Goal: Task Accomplishment & Management: Manage account settings

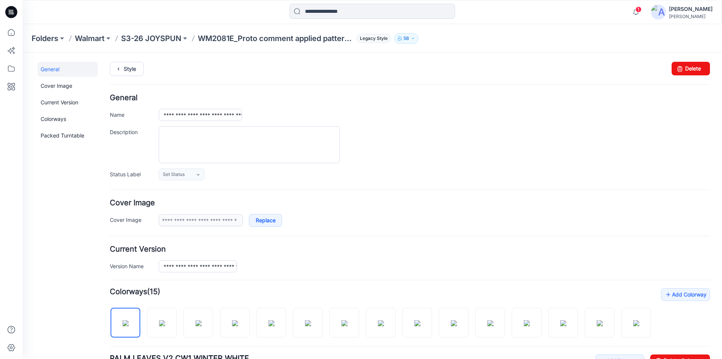
scroll to position [237, 0]
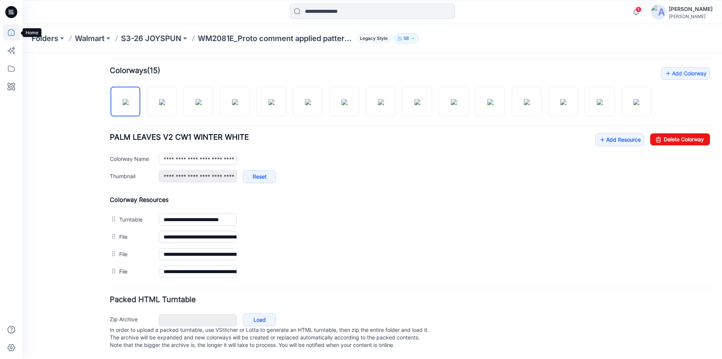
click at [9, 33] on icon at bounding box center [11, 32] width 17 height 17
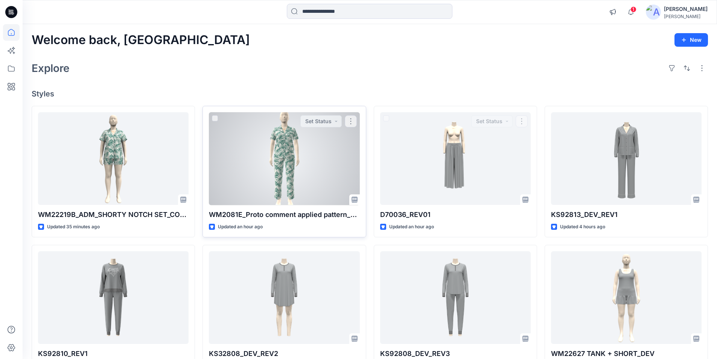
click at [331, 181] on div at bounding box center [284, 158] width 150 height 93
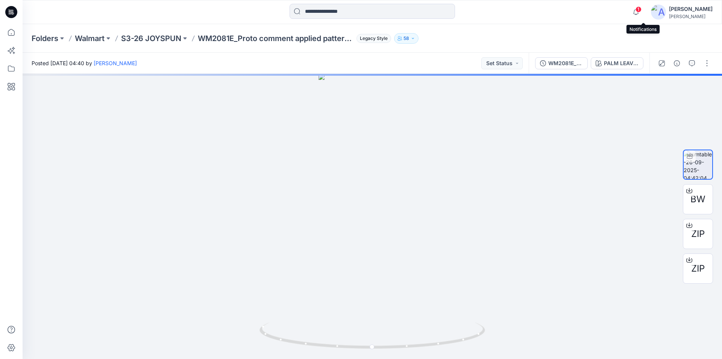
click at [641, 11] on div "1" at bounding box center [635, 8] width 12 height 6
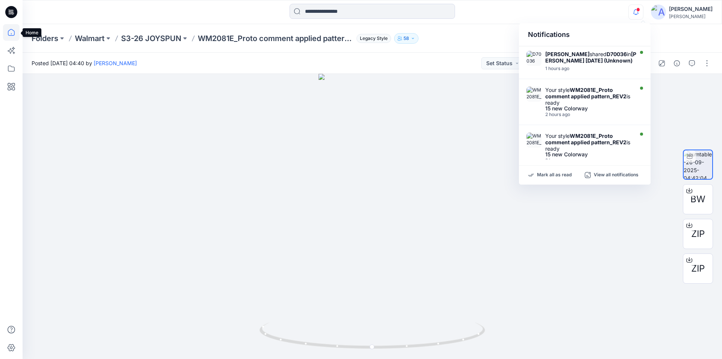
click at [10, 36] on icon at bounding box center [11, 32] width 17 height 17
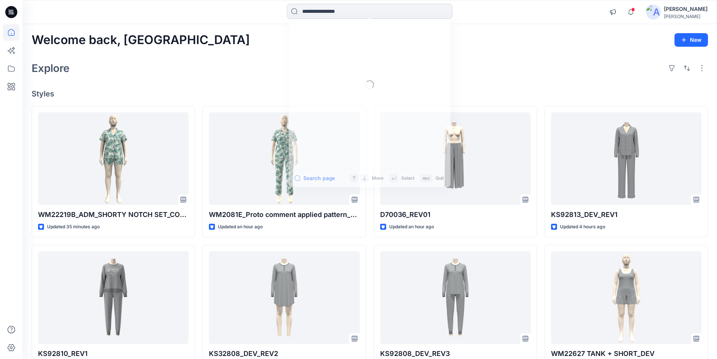
click at [341, 12] on input at bounding box center [370, 11] width 166 height 15
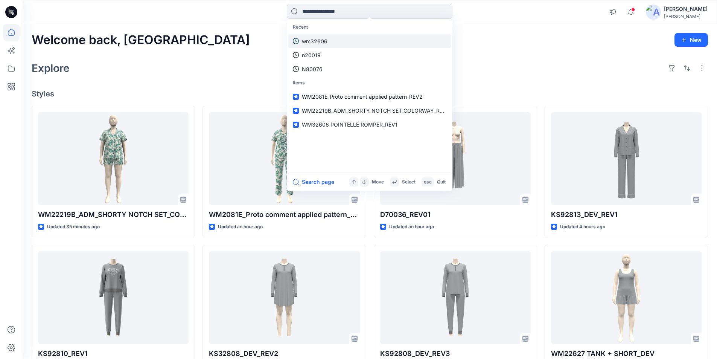
click at [323, 41] on p "wm32606" at bounding box center [315, 41] width 26 height 8
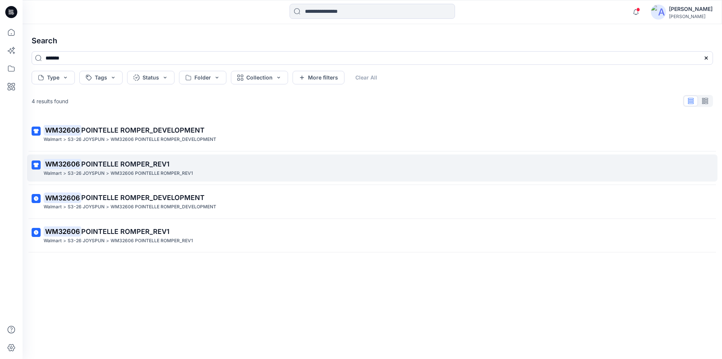
click at [153, 168] on p "WM32606 POINTELLE ROMPER_REV1" at bounding box center [372, 164] width 656 height 11
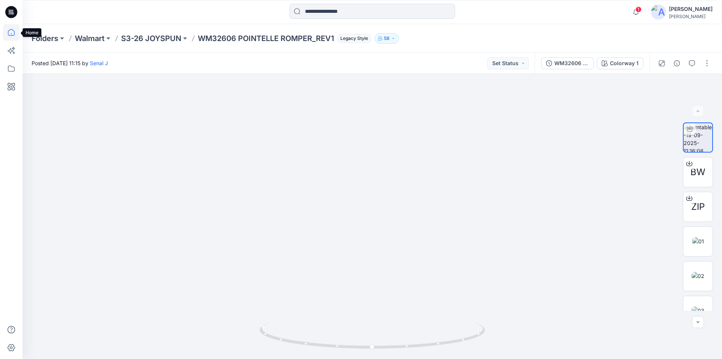
click at [12, 34] on icon at bounding box center [11, 32] width 17 height 17
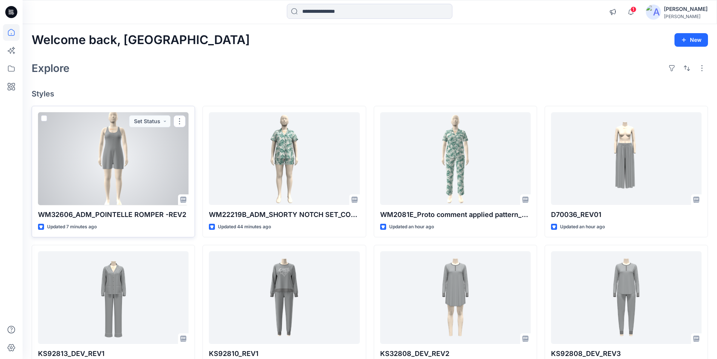
click at [144, 175] on div at bounding box center [113, 158] width 150 height 93
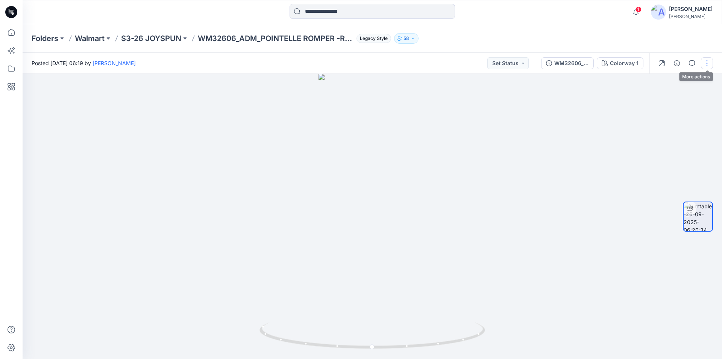
click at [706, 61] on button "button" at bounding box center [707, 63] width 12 height 12
click at [667, 84] on button "Edit" at bounding box center [675, 81] width 69 height 14
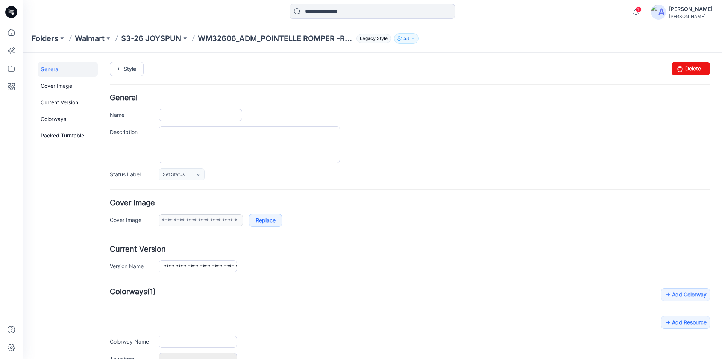
type input "**********"
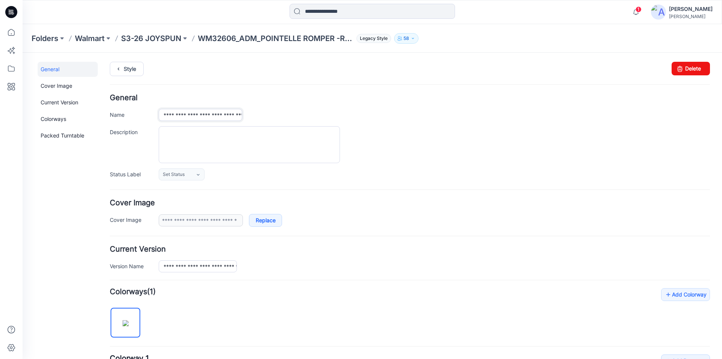
drag, startPoint x: 206, startPoint y: 115, endPoint x: 192, endPoint y: 115, distance: 13.9
click at [192, 115] on input "**********" at bounding box center [201, 115] width 84 height 12
type input "**********"
click at [299, 111] on div "**********" at bounding box center [434, 115] width 551 height 12
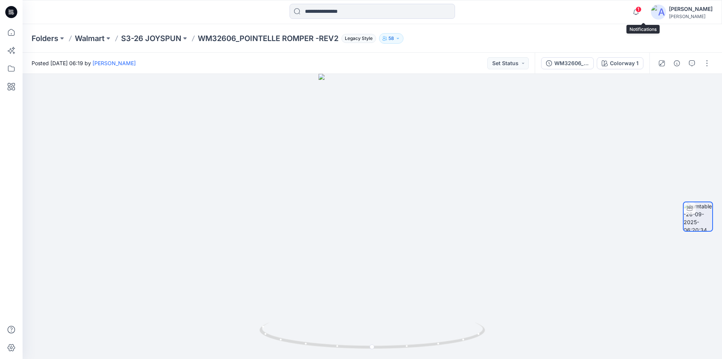
click at [642, 11] on span "1" at bounding box center [639, 9] width 6 height 6
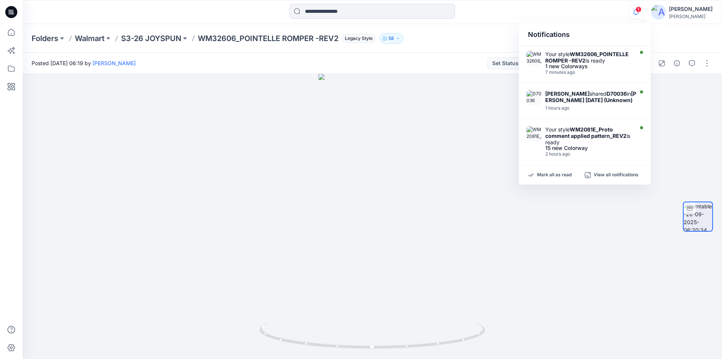
click at [670, 30] on div "Folders Walmart S3-26 JOYSPUN WM32606_POINTELLE ROMPER -REV2 Legacy Style 58" at bounding box center [373, 38] width 700 height 29
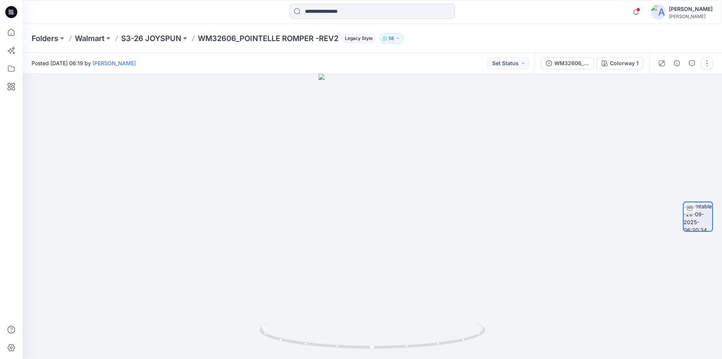
click at [705, 59] on button "button" at bounding box center [707, 63] width 12 height 12
click at [675, 82] on button "Edit" at bounding box center [675, 81] width 69 height 14
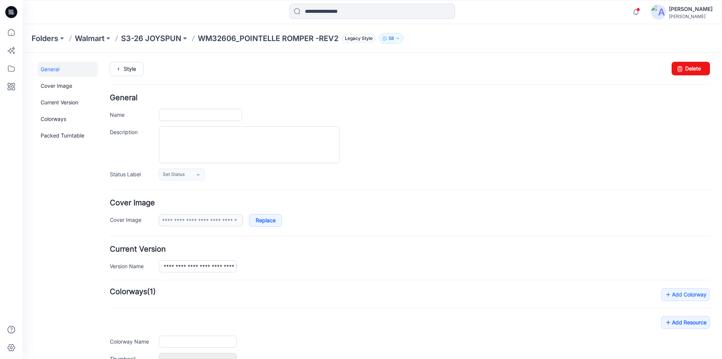
type input "**********"
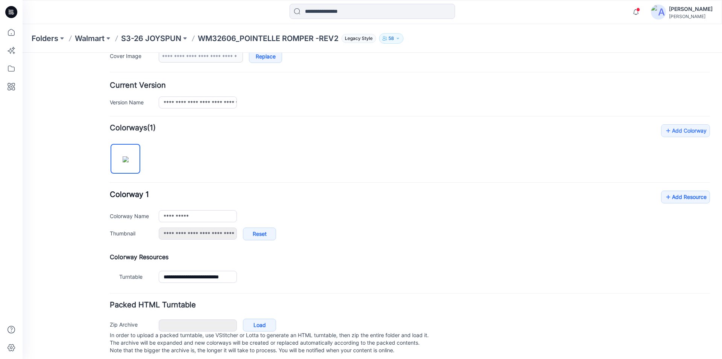
scroll to position [176, 0]
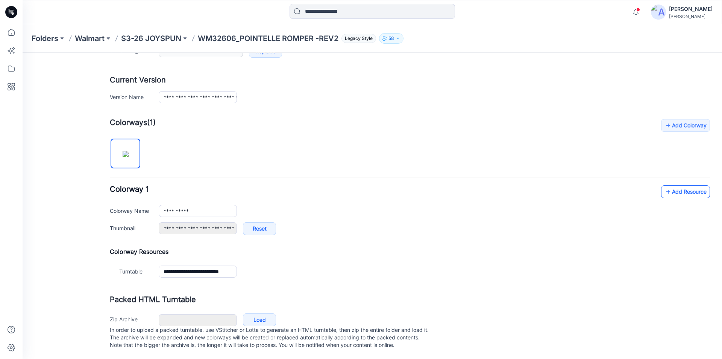
click at [680, 186] on link "Add Resource" at bounding box center [685, 191] width 49 height 13
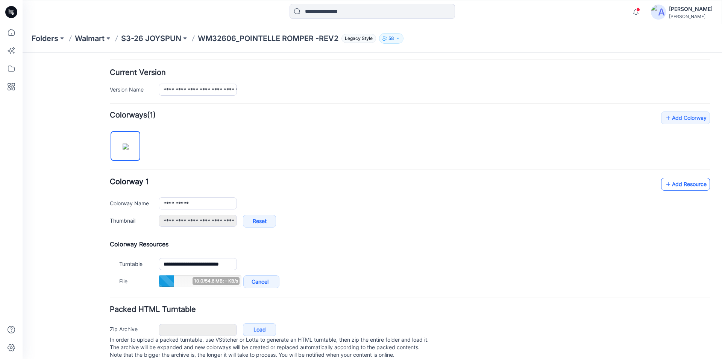
click at [677, 184] on link "Add Resource" at bounding box center [685, 184] width 49 height 13
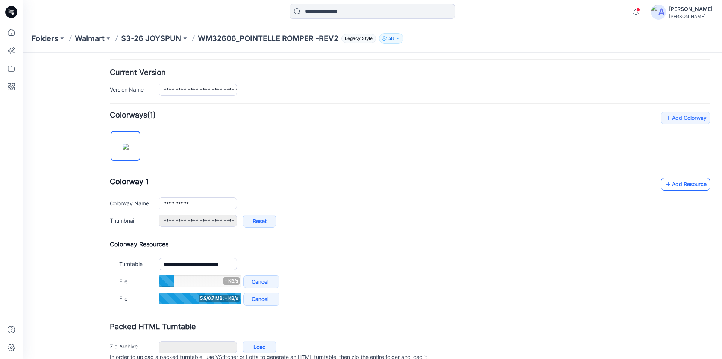
click at [684, 184] on link "Add Resource" at bounding box center [685, 184] width 49 height 13
click at [668, 182] on link "Add Resource" at bounding box center [685, 184] width 49 height 13
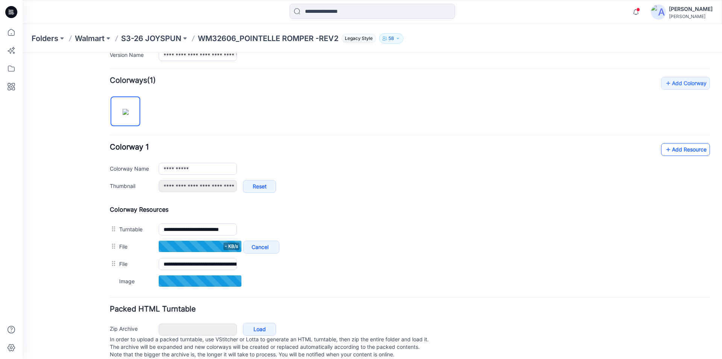
click at [675, 148] on link "Add Resource" at bounding box center [685, 149] width 49 height 13
click at [676, 149] on link "Add Resource" at bounding box center [685, 149] width 49 height 13
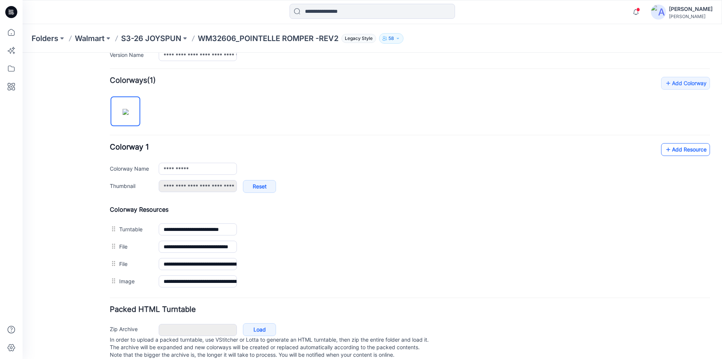
click at [669, 149] on link "Add Resource" at bounding box center [685, 149] width 49 height 13
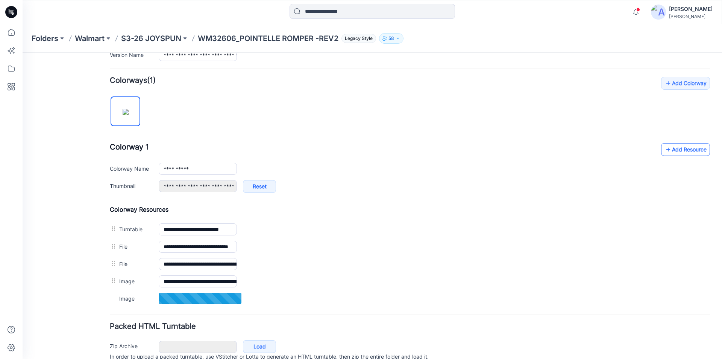
click at [671, 150] on link "Add Resource" at bounding box center [685, 149] width 49 height 13
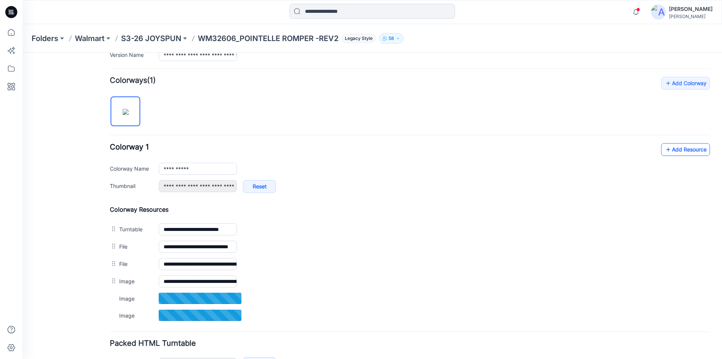
click at [672, 153] on link "Add Resource" at bounding box center [685, 149] width 49 height 13
click at [672, 150] on link "Add Resource" at bounding box center [685, 149] width 49 height 13
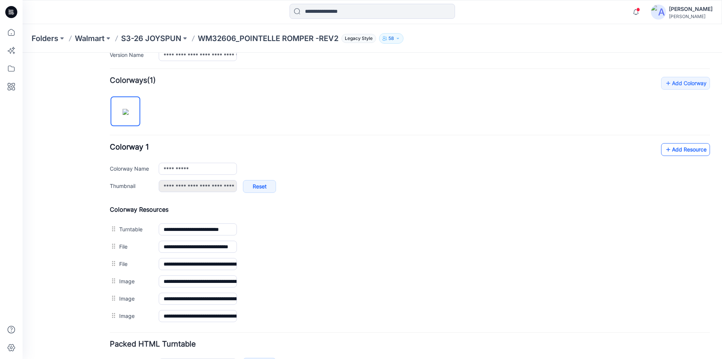
click at [682, 149] on link "Add Resource" at bounding box center [685, 149] width 49 height 13
click at [675, 149] on link "Add Resource" at bounding box center [685, 149] width 49 height 13
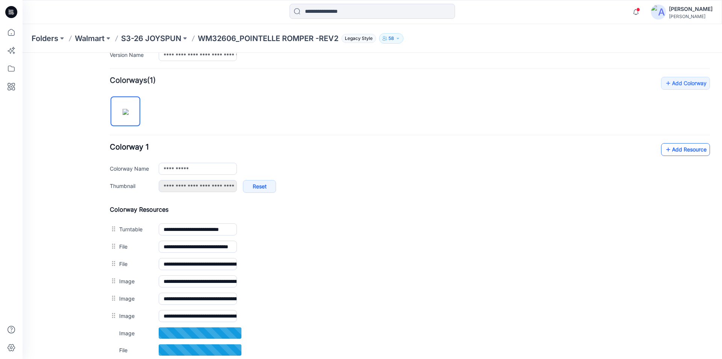
click at [683, 151] on link "Add Resource" at bounding box center [685, 149] width 49 height 13
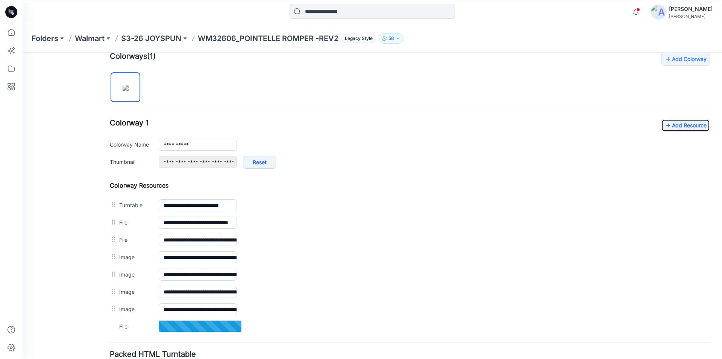
scroll to position [249, 0]
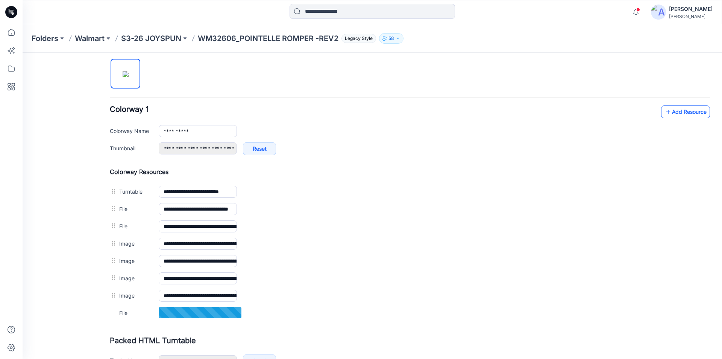
click at [684, 115] on link "Add Resource" at bounding box center [685, 111] width 49 height 13
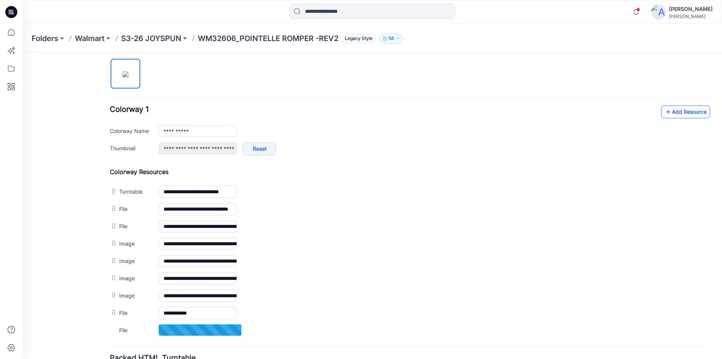
click at [679, 112] on link "Add Resource" at bounding box center [685, 111] width 49 height 13
click at [674, 112] on link "Add Resource" at bounding box center [685, 111] width 49 height 13
click at [677, 111] on link "Add Resource" at bounding box center [685, 111] width 49 height 13
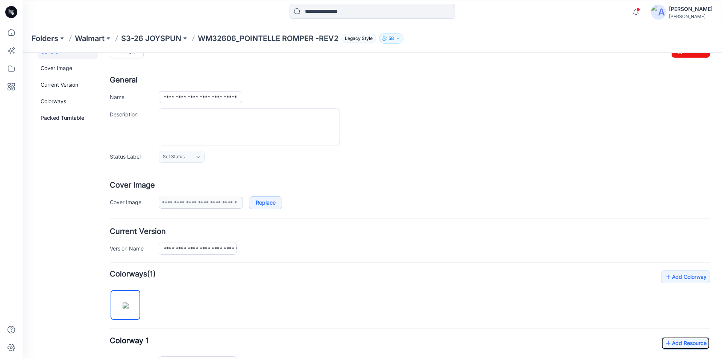
scroll to position [0, 0]
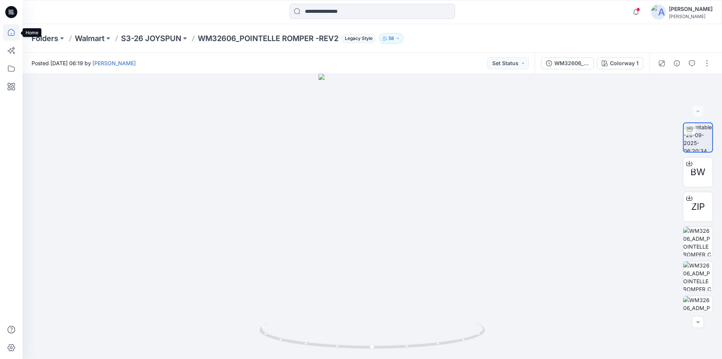
click at [7, 35] on icon at bounding box center [11, 32] width 17 height 17
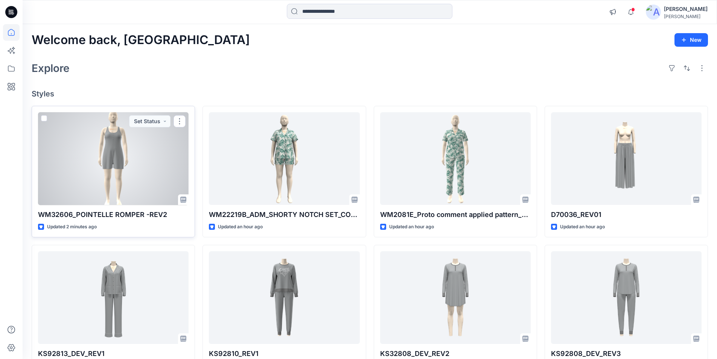
click at [120, 177] on div at bounding box center [113, 158] width 150 height 93
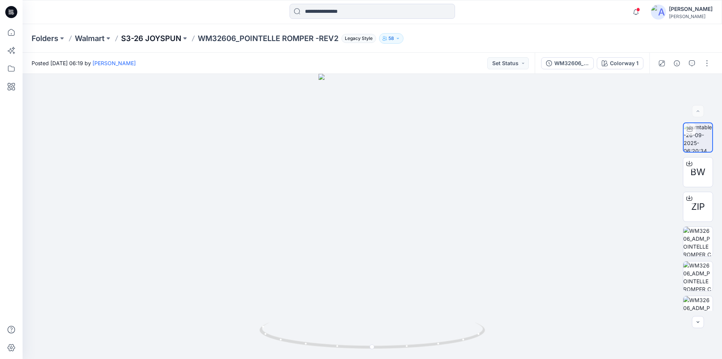
click at [148, 39] on p "S3-26 JOYSPUN" at bounding box center [151, 38] width 60 height 11
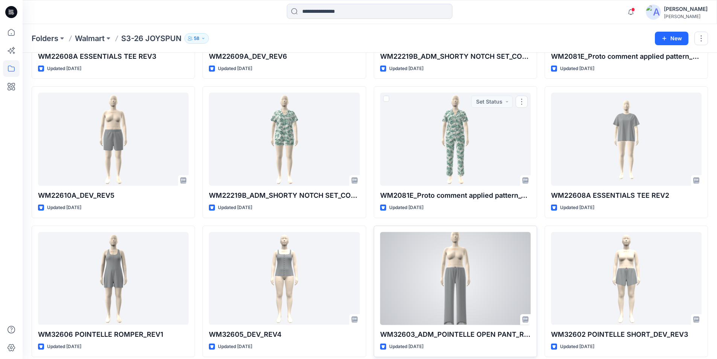
scroll to position [397, 0]
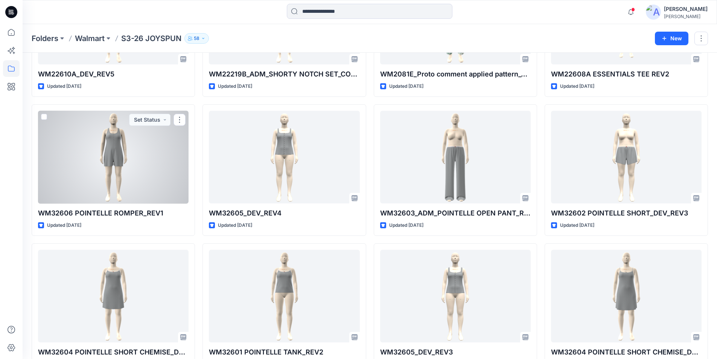
click at [142, 166] on div at bounding box center [113, 157] width 150 height 93
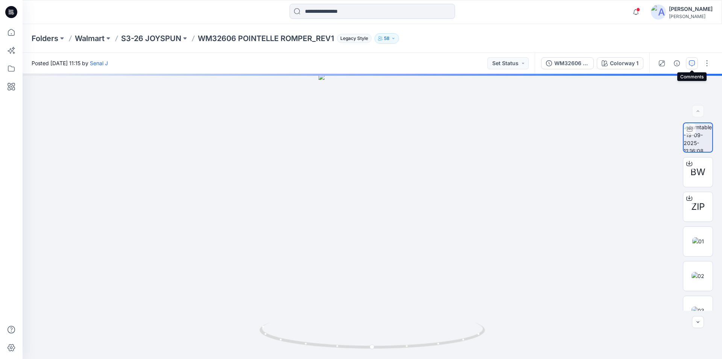
click at [689, 62] on icon "button" at bounding box center [692, 63] width 6 height 6
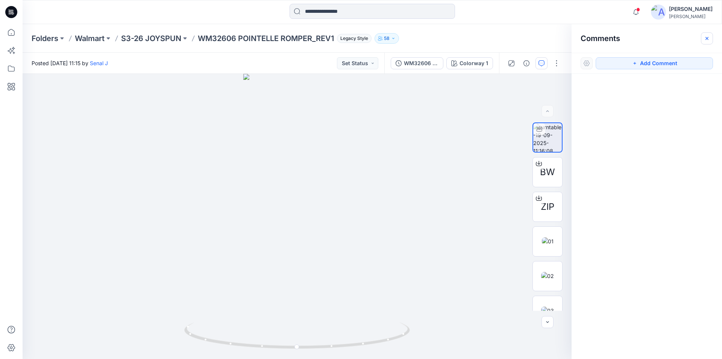
click at [704, 37] on icon "button" at bounding box center [707, 38] width 6 height 6
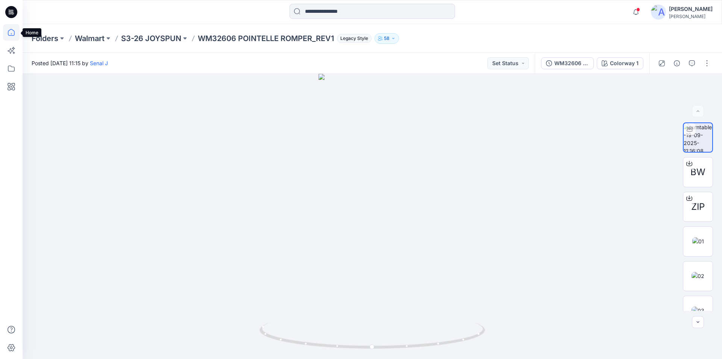
click at [10, 33] on icon at bounding box center [11, 32] width 17 height 17
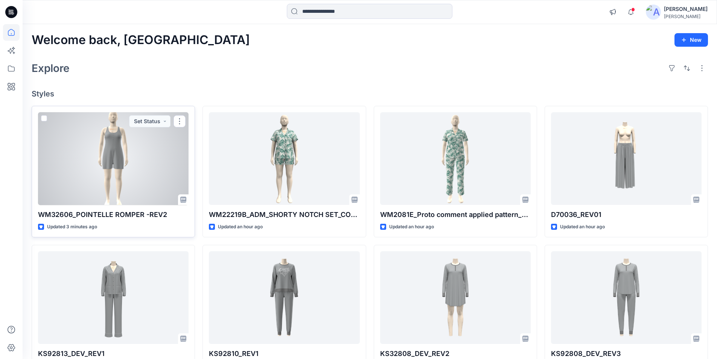
click at [109, 161] on div at bounding box center [113, 158] width 150 height 93
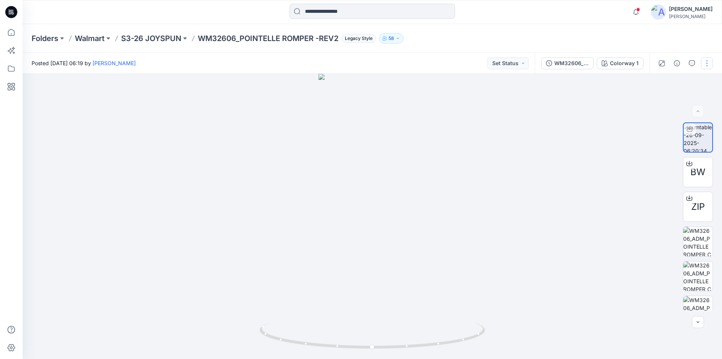
click at [709, 64] on button "button" at bounding box center [707, 63] width 12 height 12
click at [667, 80] on button "Edit" at bounding box center [675, 81] width 69 height 14
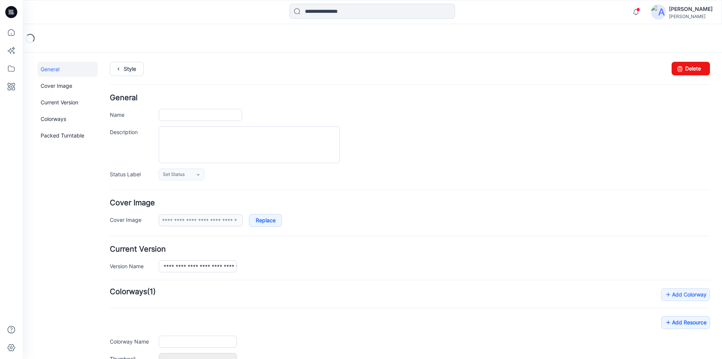
type input "**********"
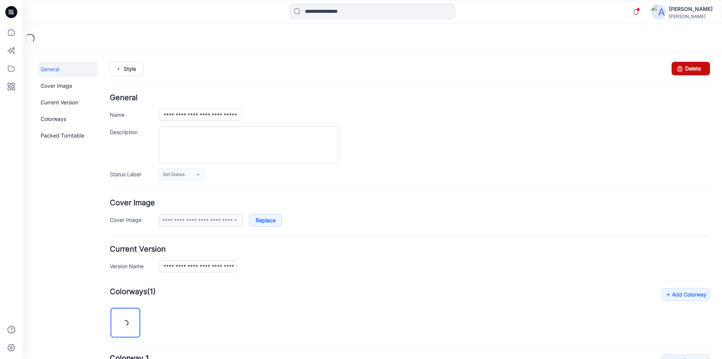
drag, startPoint x: 685, startPoint y: 68, endPoint x: 415, endPoint y: 99, distance: 271.9
click at [685, 68] on link "Delete" at bounding box center [691, 69] width 38 height 14
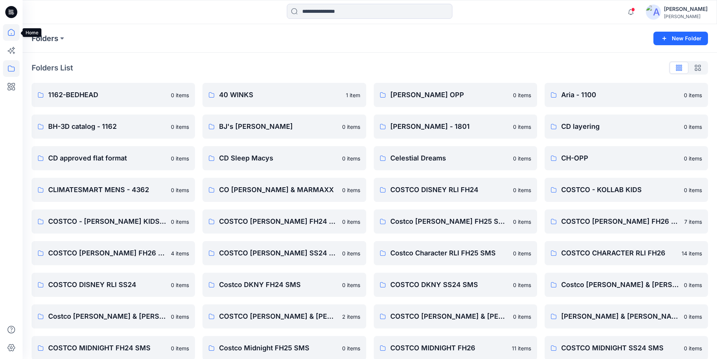
click at [10, 33] on icon at bounding box center [11, 32] width 17 height 17
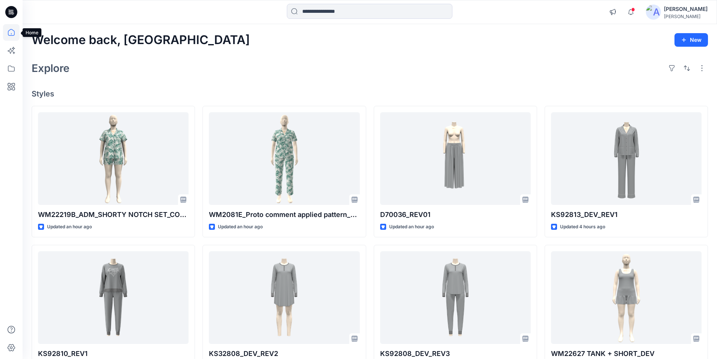
click at [10, 33] on icon at bounding box center [11, 32] width 17 height 17
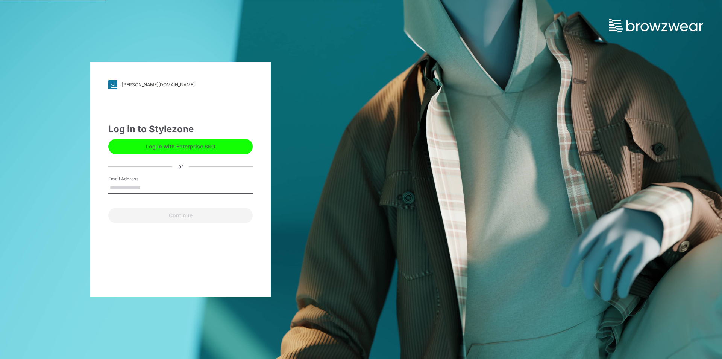
type input "**********"
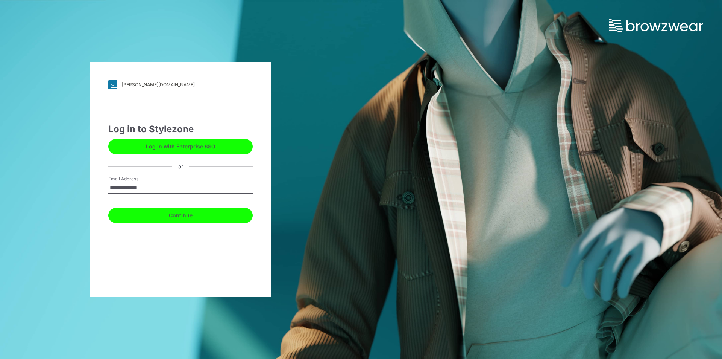
click at [156, 218] on button "Continue" at bounding box center [180, 215] width 144 height 15
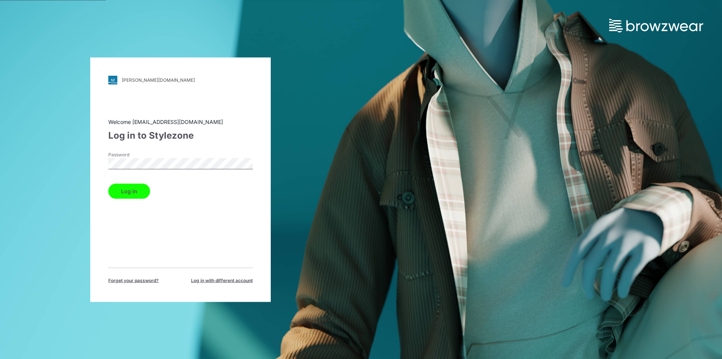
click at [129, 187] on button "Log in" at bounding box center [129, 190] width 42 height 15
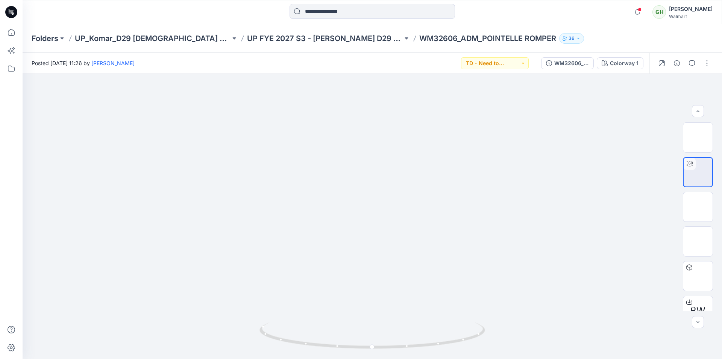
scroll to position [113, 0]
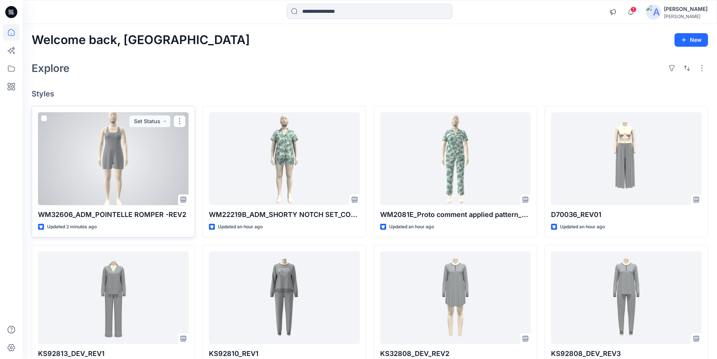
click at [132, 161] on div at bounding box center [113, 158] width 150 height 93
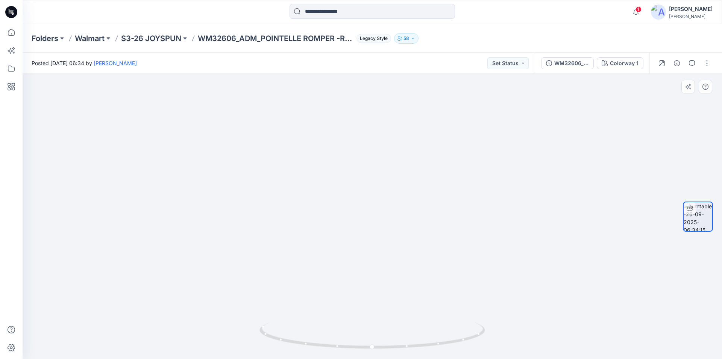
drag, startPoint x: 393, startPoint y: 195, endPoint x: 397, endPoint y: 319, distance: 123.8
click at [708, 64] on button "button" at bounding box center [707, 63] width 12 height 12
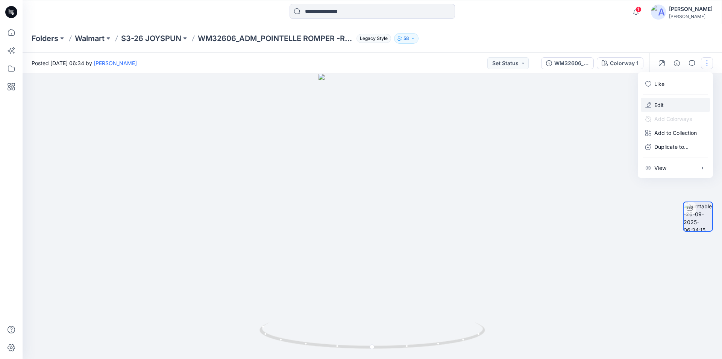
click at [664, 107] on button "Edit" at bounding box center [675, 105] width 69 height 14
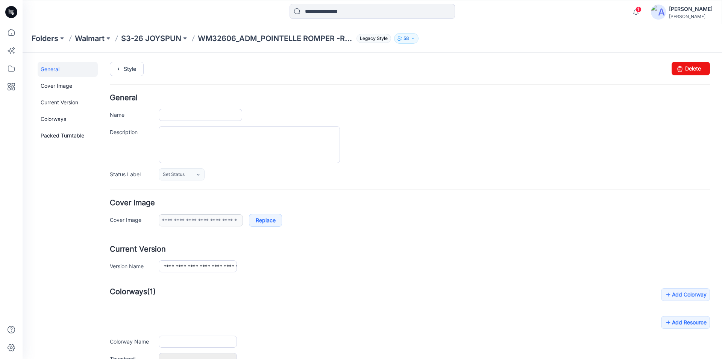
type input "**********"
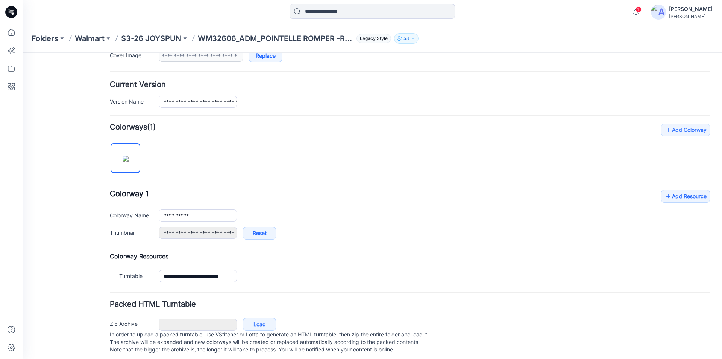
scroll to position [176, 0]
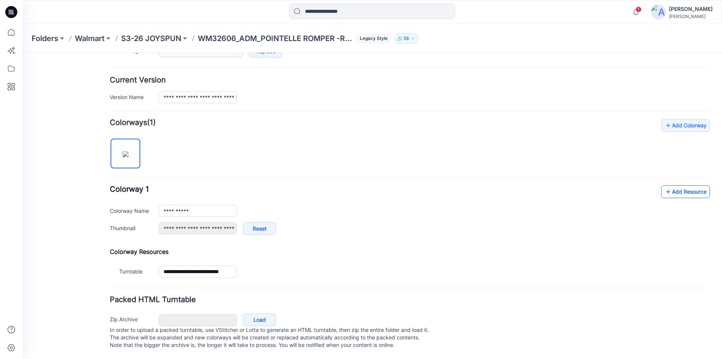
click at [671, 185] on link "Add Resource" at bounding box center [685, 191] width 49 height 13
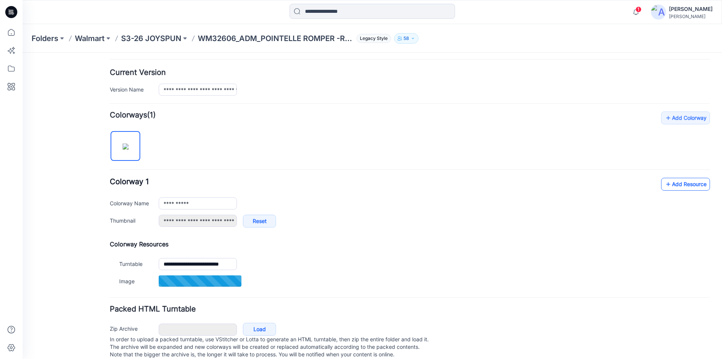
click at [681, 181] on link "Add Resource" at bounding box center [685, 184] width 49 height 13
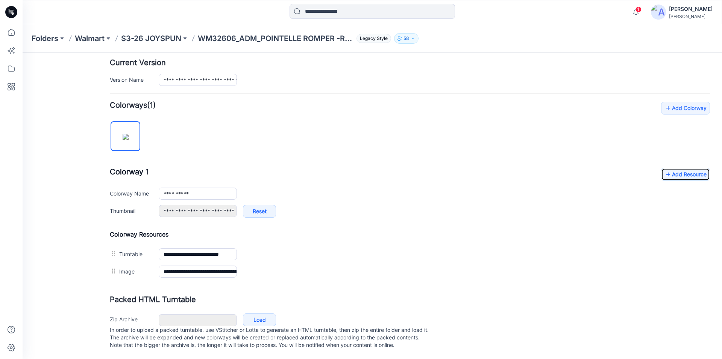
scroll to position [194, 0]
click at [673, 169] on link "Add Resource" at bounding box center [685, 174] width 49 height 13
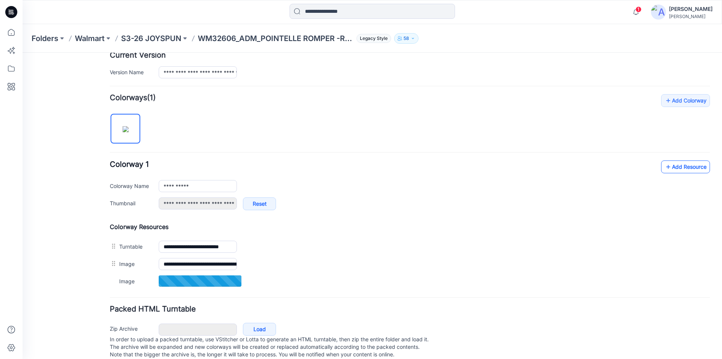
click at [677, 166] on link "Add Resource" at bounding box center [685, 166] width 49 height 13
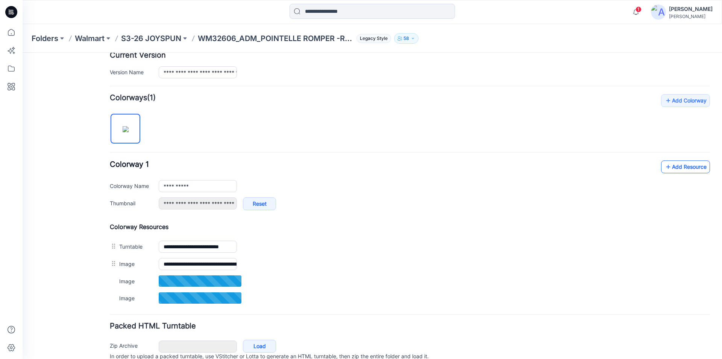
click at [688, 163] on link "Add Resource" at bounding box center [685, 166] width 49 height 13
click at [677, 166] on link "Add Resource" at bounding box center [685, 166] width 49 height 13
click at [668, 165] on link "Add Resource" at bounding box center [685, 166] width 49 height 13
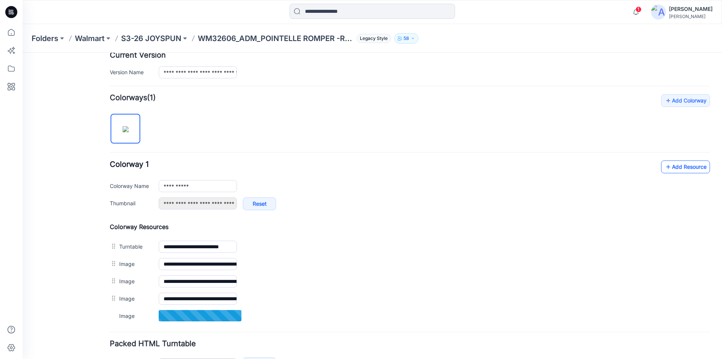
click at [684, 167] on link "Add Resource" at bounding box center [685, 166] width 49 height 13
click at [675, 164] on link "Add Resource" at bounding box center [685, 166] width 49 height 13
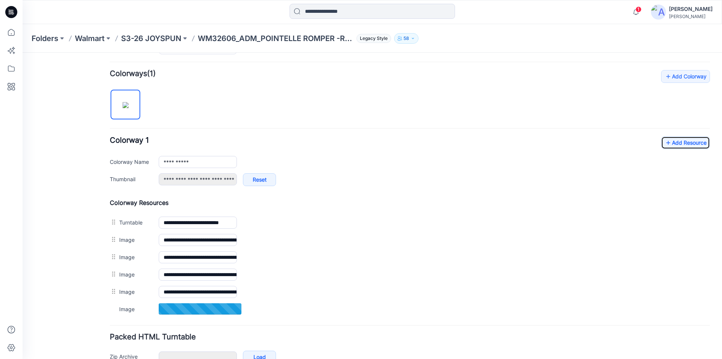
scroll to position [231, 0]
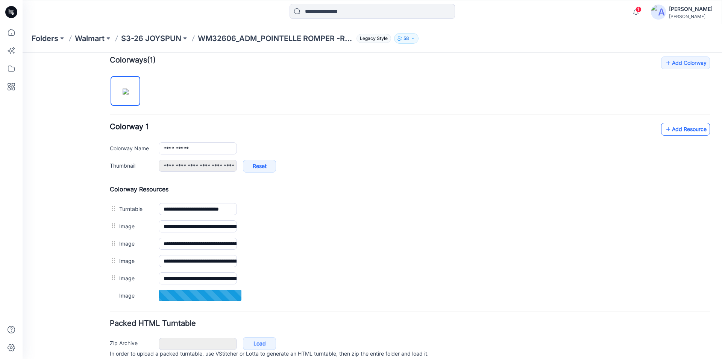
click at [671, 127] on link "Add Resource" at bounding box center [685, 129] width 49 height 13
click at [676, 129] on link "Add Resource" at bounding box center [685, 129] width 49 height 13
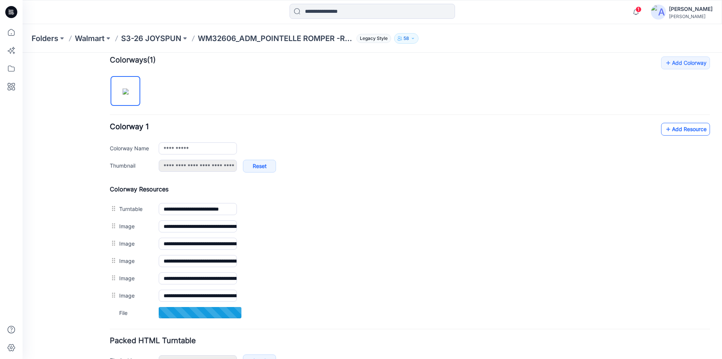
click at [675, 127] on link "Add Resource" at bounding box center [685, 129] width 49 height 13
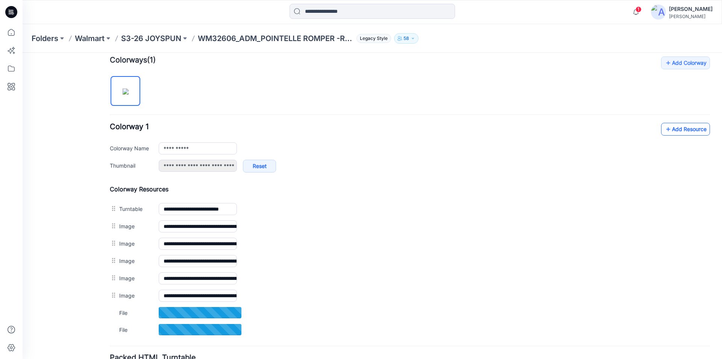
click at [676, 129] on link "Add Resource" at bounding box center [685, 129] width 49 height 13
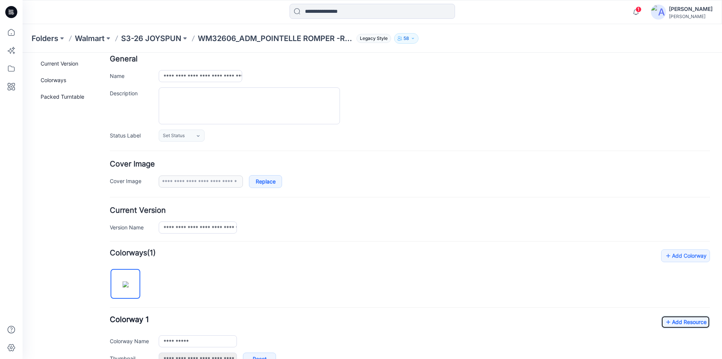
scroll to position [0, 0]
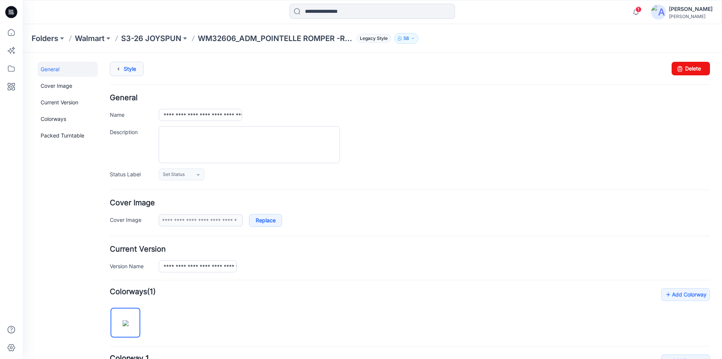
click at [120, 69] on icon at bounding box center [118, 69] width 11 height 14
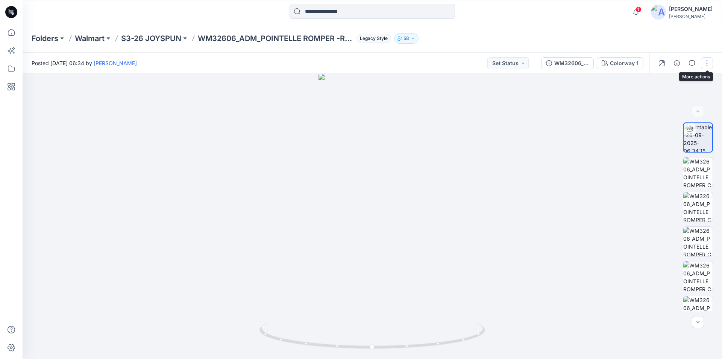
click at [707, 61] on button "button" at bounding box center [707, 63] width 12 height 12
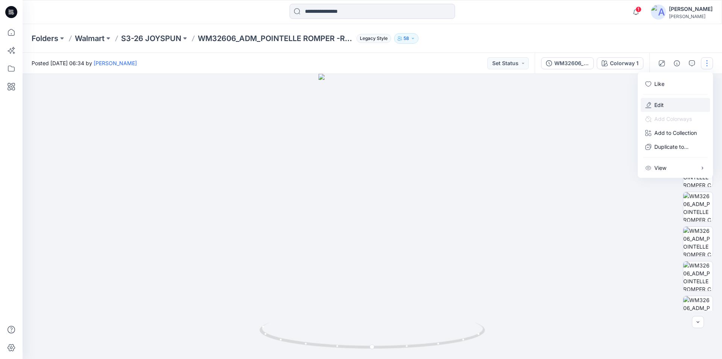
click at [659, 104] on p "Edit" at bounding box center [659, 105] width 9 height 8
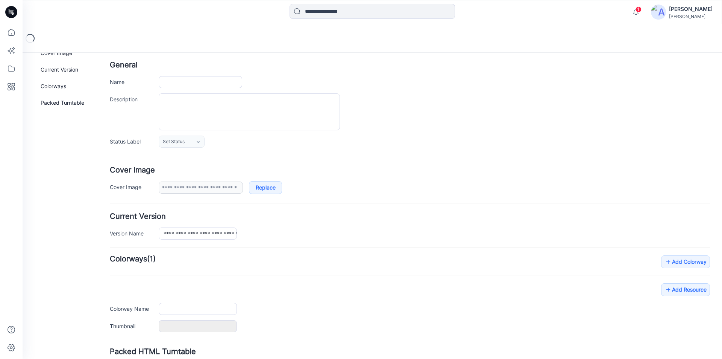
type input "**********"
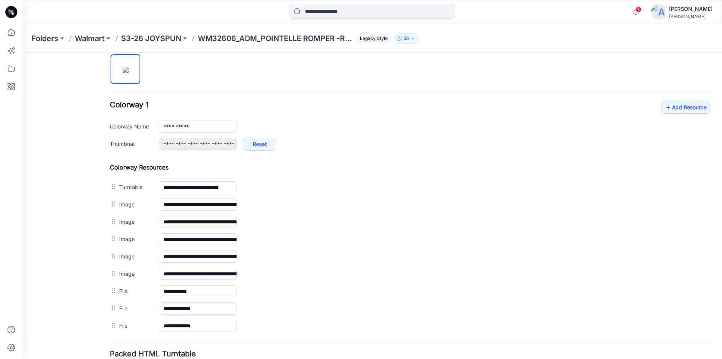
scroll to position [258, 0]
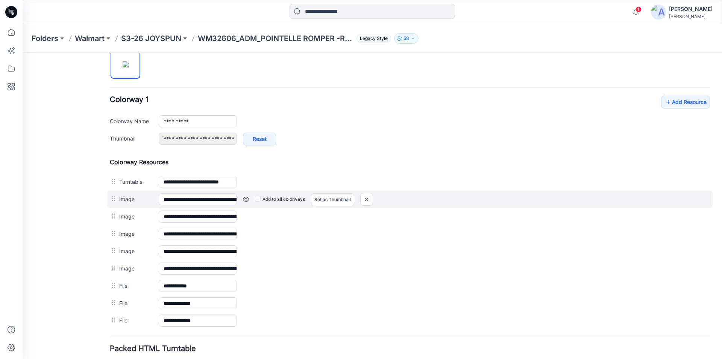
click at [246, 199] on link at bounding box center [246, 199] width 6 height 6
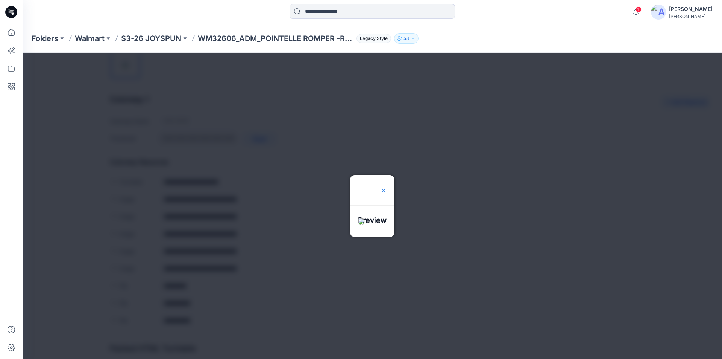
click at [387, 175] on div at bounding box center [384, 190] width 6 height 30
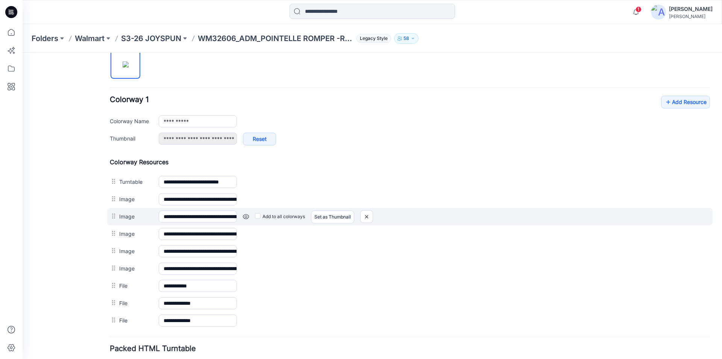
click at [249, 215] on link at bounding box center [246, 216] width 6 height 6
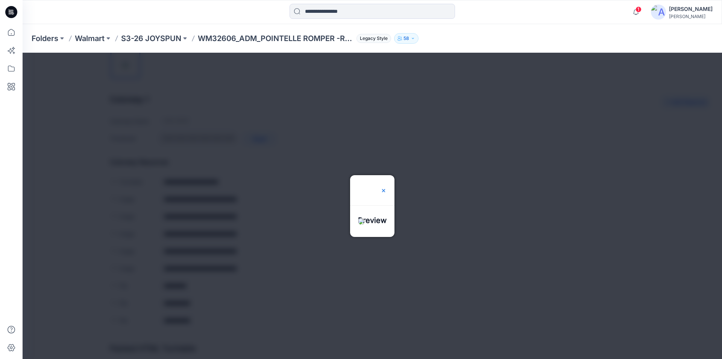
click at [387, 187] on img at bounding box center [384, 190] width 6 height 6
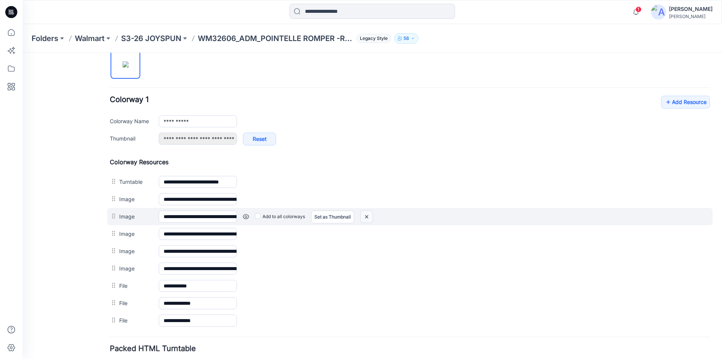
drag, startPoint x: 416, startPoint y: 99, endPoint x: 369, endPoint y: 216, distance: 126.8
click at [369, 216] on img at bounding box center [367, 216] width 12 height 12
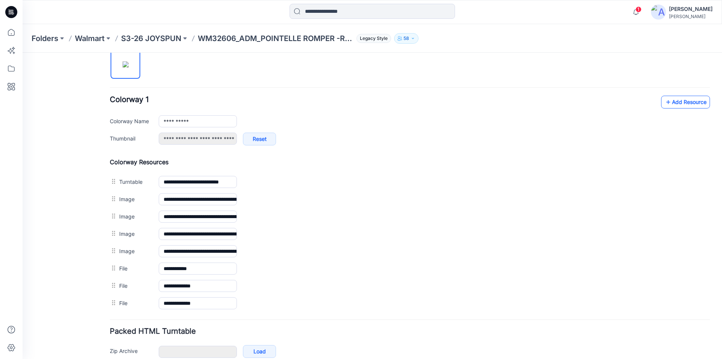
click at [678, 100] on link "Add Resource" at bounding box center [685, 102] width 49 height 13
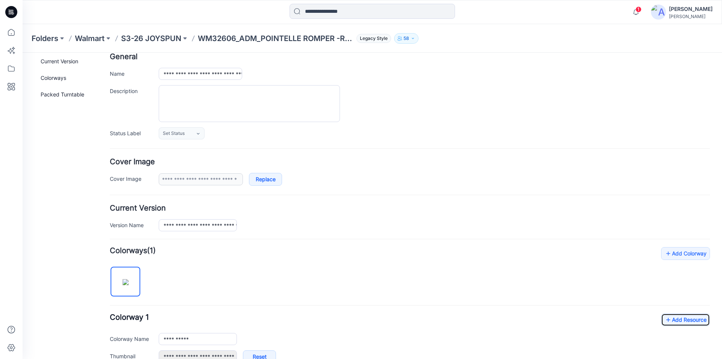
scroll to position [0, 0]
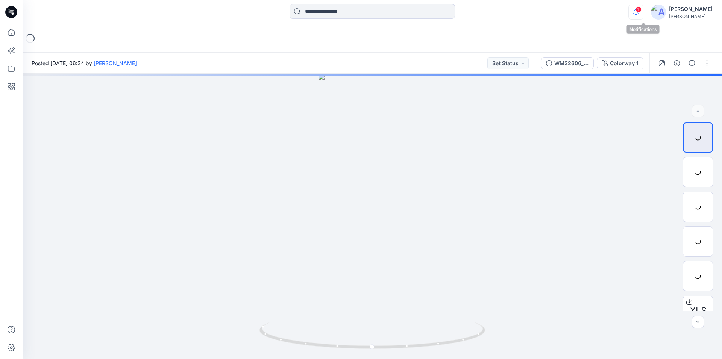
click at [643, 12] on icon "button" at bounding box center [636, 12] width 14 height 15
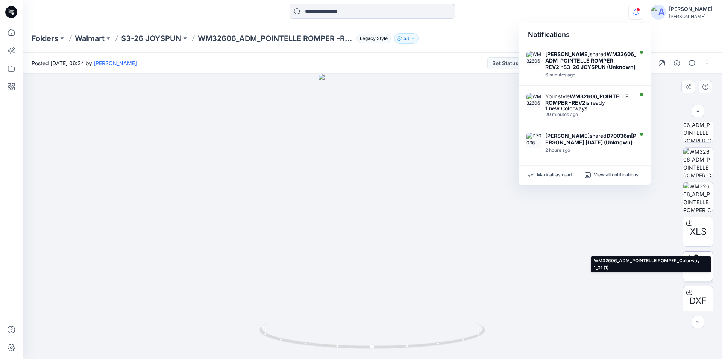
scroll to position [119, 0]
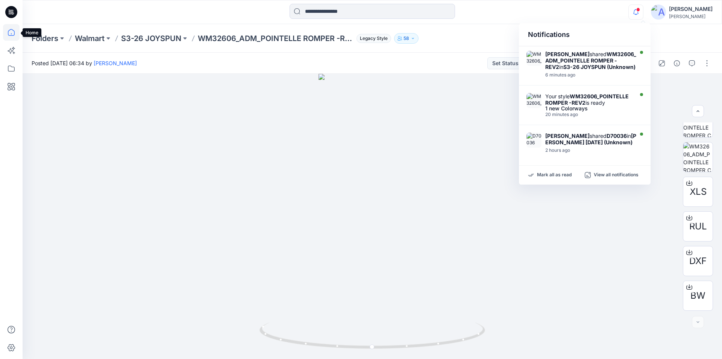
click at [11, 34] on icon at bounding box center [11, 32] width 17 height 17
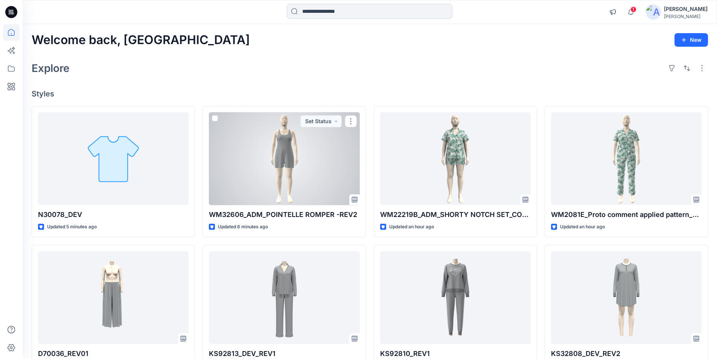
click at [300, 157] on div at bounding box center [284, 158] width 150 height 93
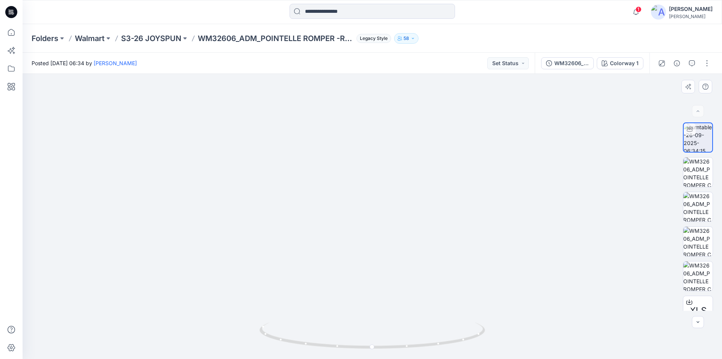
drag, startPoint x: 381, startPoint y: 157, endPoint x: 377, endPoint y: 249, distance: 91.5
click at [10, 31] on icon at bounding box center [11, 32] width 17 height 17
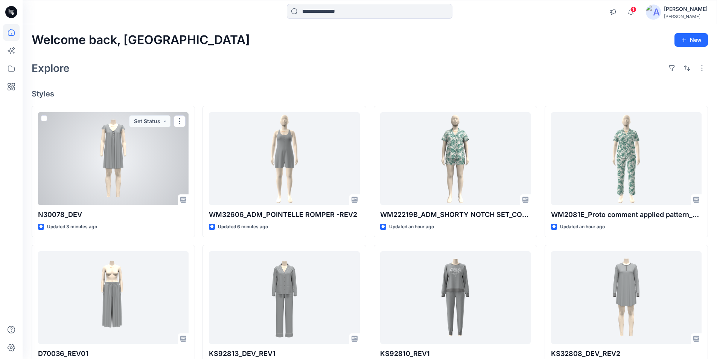
click at [123, 184] on div at bounding box center [113, 158] width 150 height 93
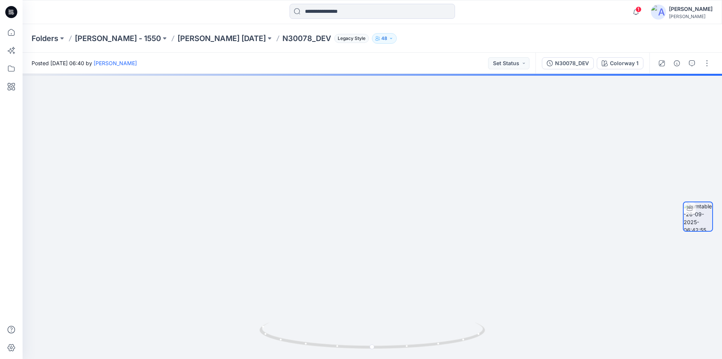
drag, startPoint x: 392, startPoint y: 180, endPoint x: 387, endPoint y: 373, distance: 193.4
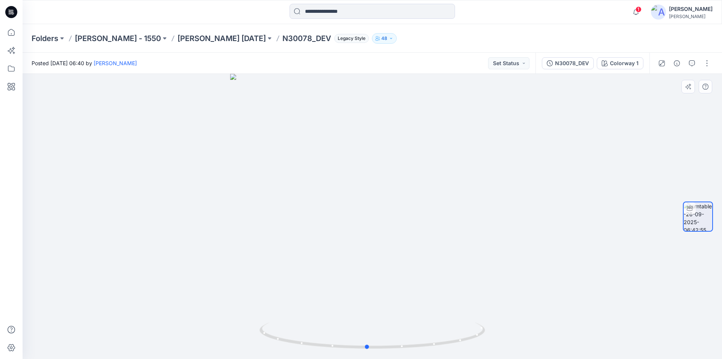
drag, startPoint x: 414, startPoint y: 144, endPoint x: 409, endPoint y: 238, distance: 93.8
drag, startPoint x: 388, startPoint y: 117, endPoint x: 373, endPoint y: 300, distance: 183.5
drag, startPoint x: 367, startPoint y: 348, endPoint x: 555, endPoint y: 354, distance: 187.8
click at [555, 354] on div at bounding box center [373, 216] width 700 height 285
drag, startPoint x: 398, startPoint y: 281, endPoint x: 388, endPoint y: 195, distance: 86.4
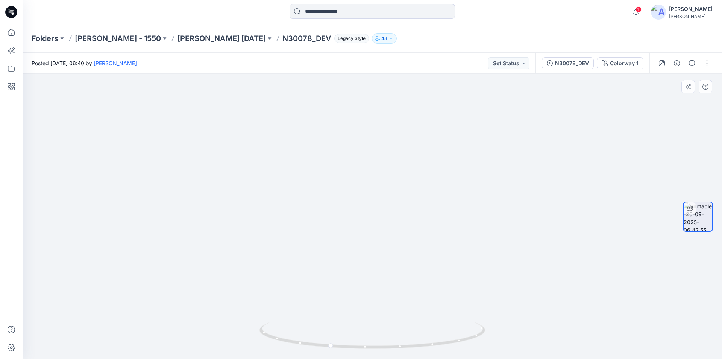
drag, startPoint x: 415, startPoint y: 258, endPoint x: 423, endPoint y: 155, distance: 103.8
click at [13, 37] on icon at bounding box center [11, 32] width 17 height 17
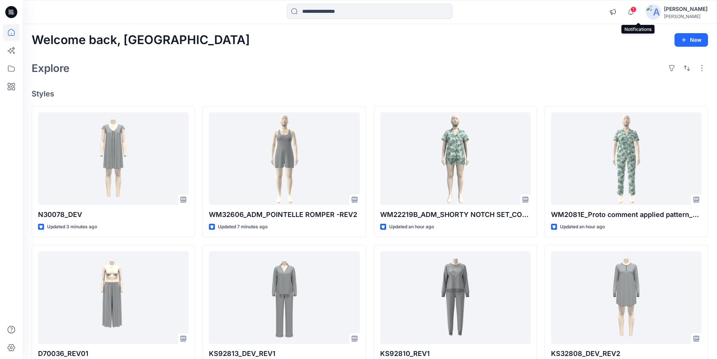
click at [636, 11] on span "1" at bounding box center [633, 9] width 6 height 6
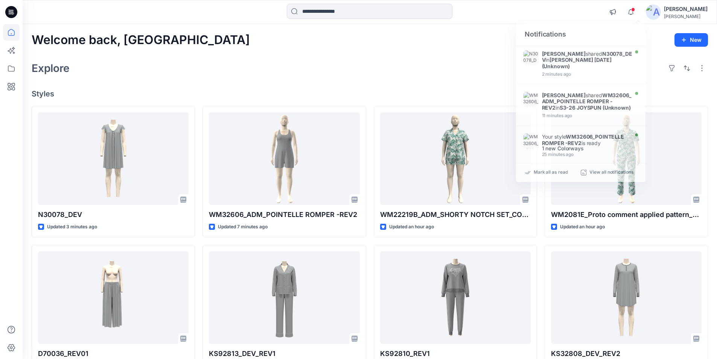
click at [459, 46] on div "Welcome back, Lakshani New" at bounding box center [370, 40] width 676 height 14
